Goal: Find specific page/section: Find specific page/section

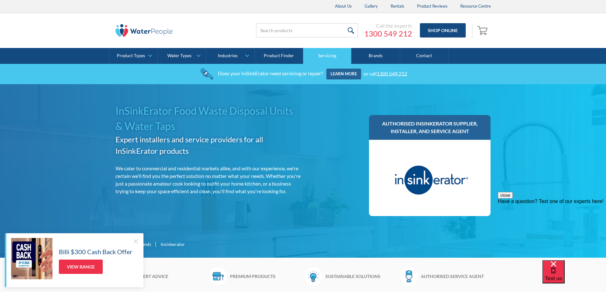
click at [334, 59] on link "Servicing" at bounding box center [327, 56] width 48 height 16
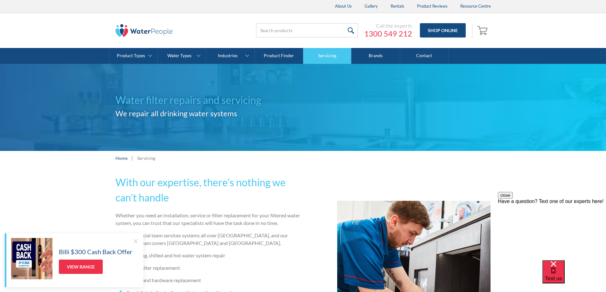
click at [326, 55] on link "Servicing" at bounding box center [327, 56] width 48 height 16
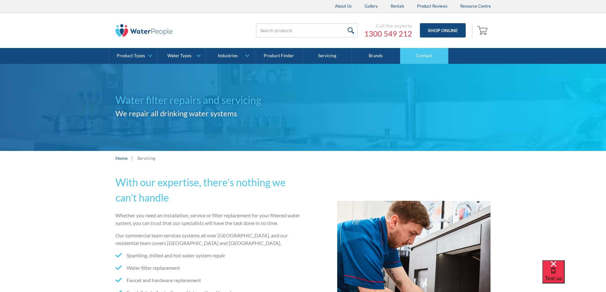
click at [424, 55] on link "Contact" at bounding box center [424, 56] width 48 height 16
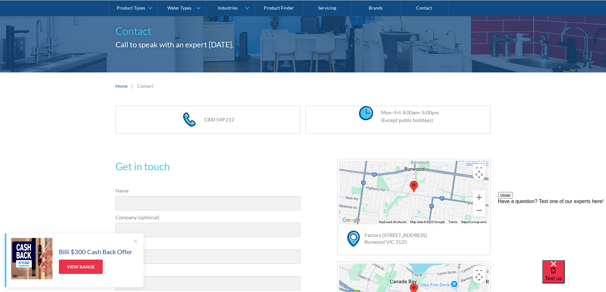
scroll to position [32, 0]
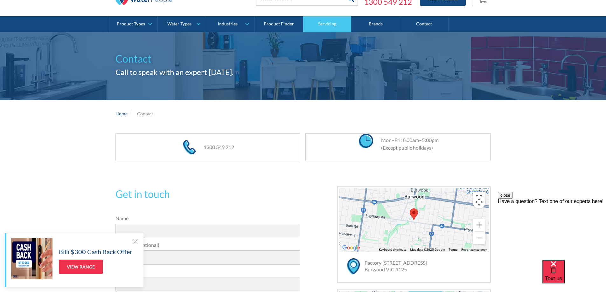
click at [330, 25] on link "Servicing" at bounding box center [327, 24] width 48 height 16
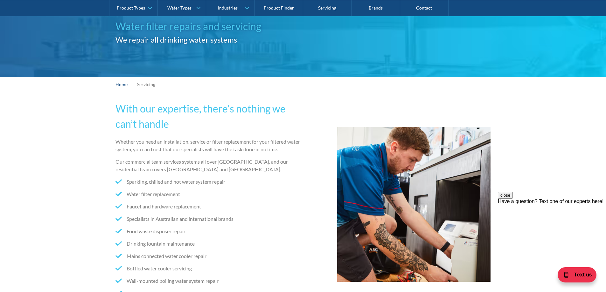
scroll to position [64, 0]
